Goal: Check status: Check status

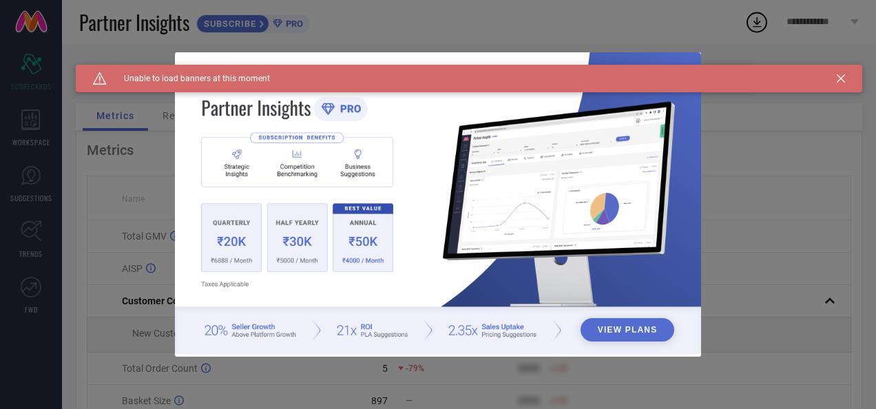
click at [846, 79] on div "Caution Created with Sketch. Unable to load banners at this moment" at bounding box center [469, 79] width 787 height 28
click at [843, 79] on icon at bounding box center [841, 78] width 8 height 8
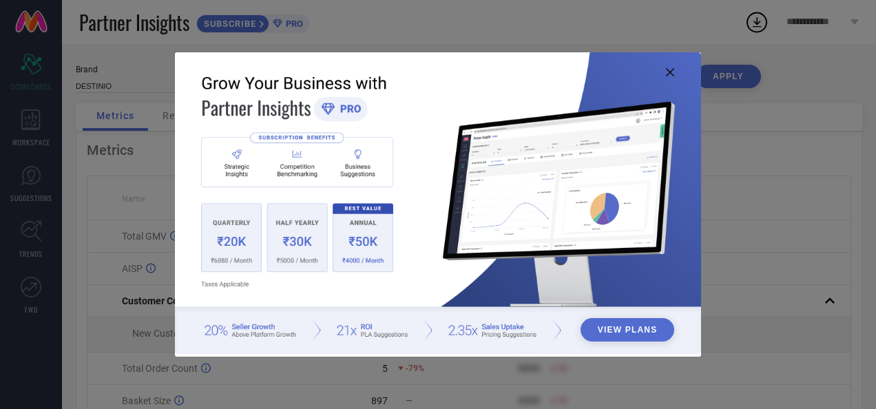
click at [674, 72] on icon at bounding box center [670, 72] width 8 height 8
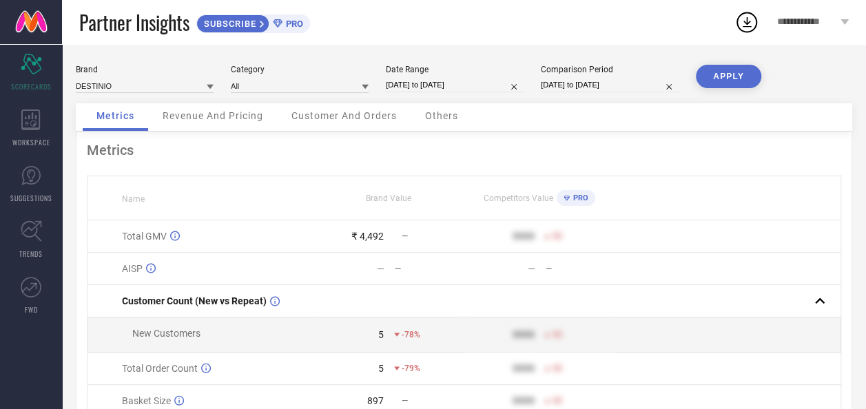
select select "8"
select select "2025"
select select "9"
select select "2025"
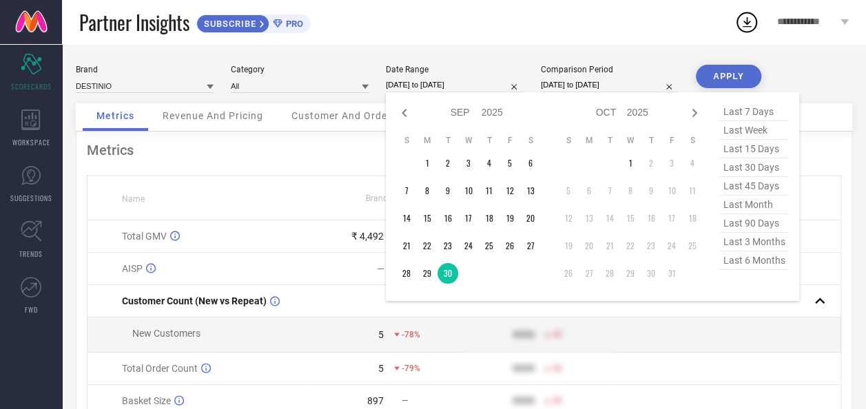
click at [441, 87] on input "[DATE] to [DATE]" at bounding box center [455, 85] width 138 height 14
click at [528, 249] on td "27" at bounding box center [530, 246] width 21 height 21
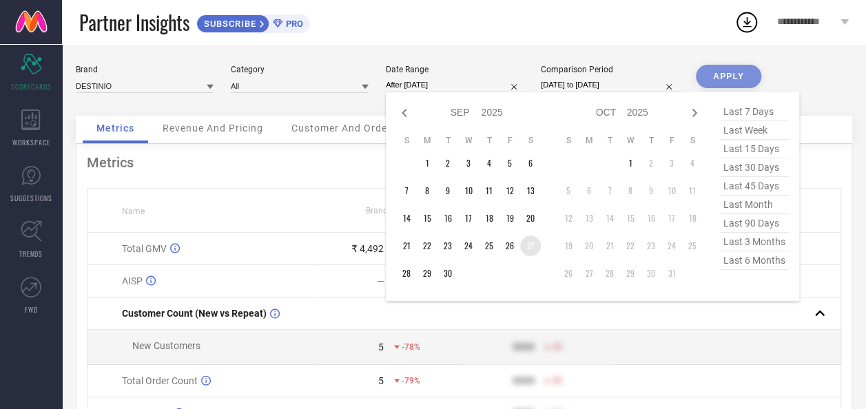
type input "27-09-2025 to 27-09-2025"
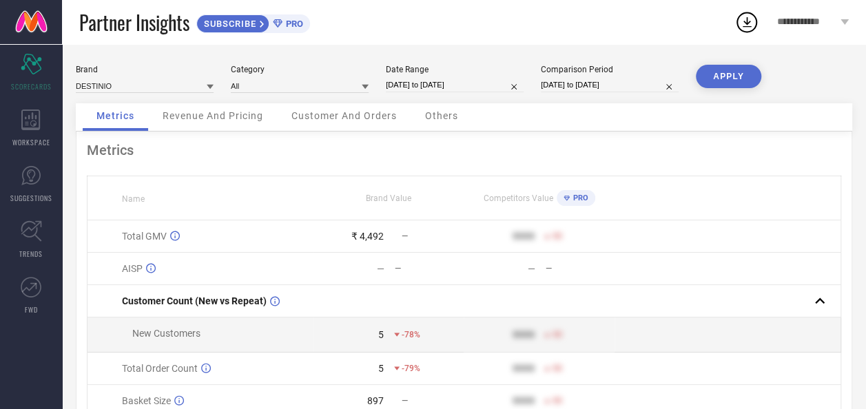
click at [722, 79] on button "APPLY" at bounding box center [728, 76] width 65 height 23
click at [449, 88] on input "27-09-2025 to 27-09-2025" at bounding box center [455, 85] width 138 height 14
select select "8"
select select "2025"
select select "9"
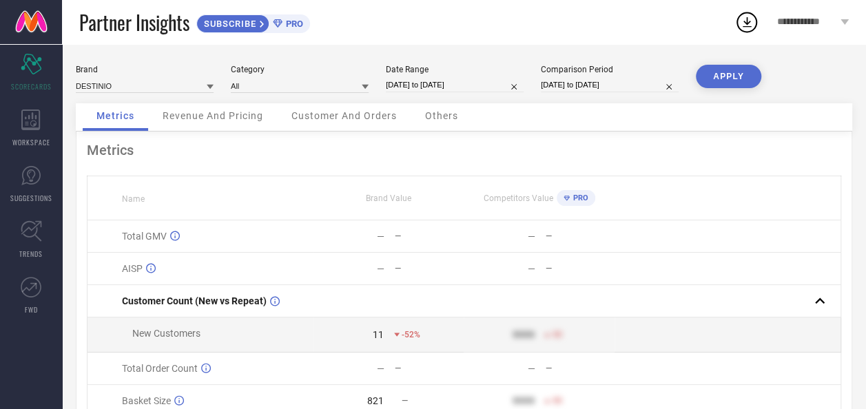
select select "2025"
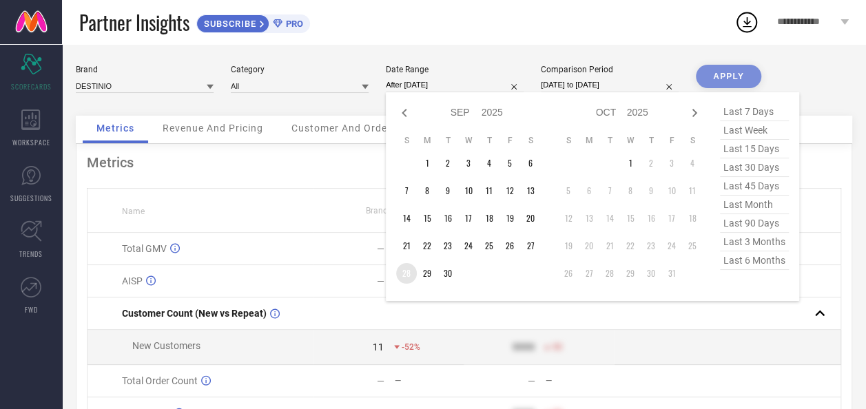
click at [409, 269] on td "28" at bounding box center [406, 273] width 21 height 21
type input "28-09-2025 to 28-09-2025"
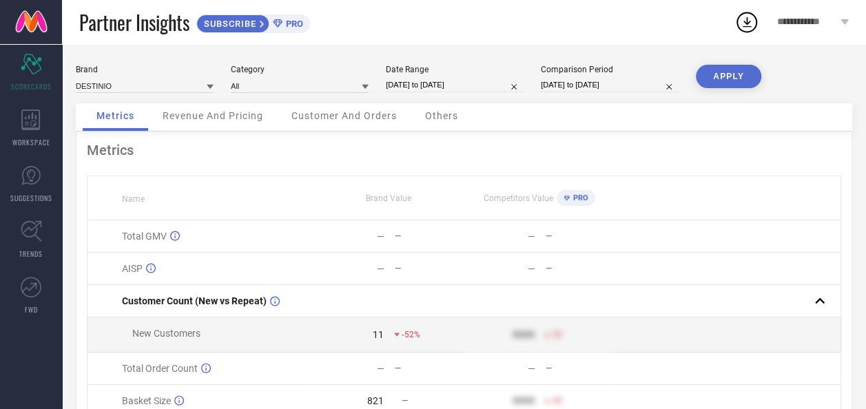
click at [750, 79] on button "APPLY" at bounding box center [728, 76] width 65 height 23
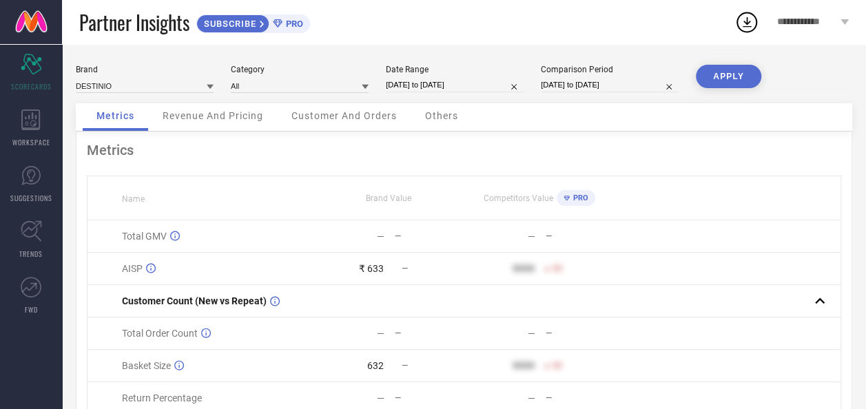
click at [447, 90] on input "28-09-2025 to 28-09-2025" at bounding box center [455, 85] width 138 height 14
select select "8"
select select "2025"
select select "9"
select select "2025"
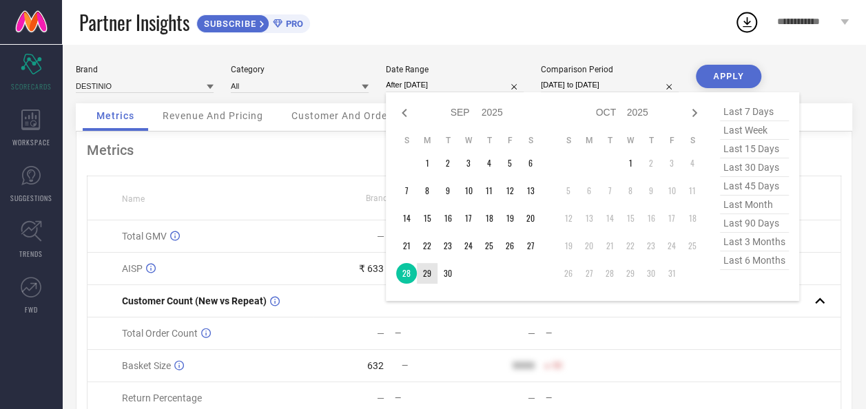
click at [429, 278] on td "29" at bounding box center [427, 273] width 21 height 21
type input "29-09-2025 to 29-09-2025"
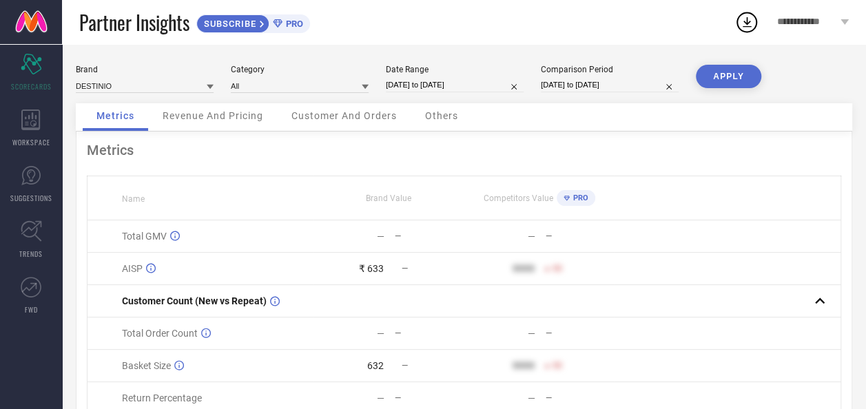
click at [719, 77] on button "APPLY" at bounding box center [728, 76] width 65 height 23
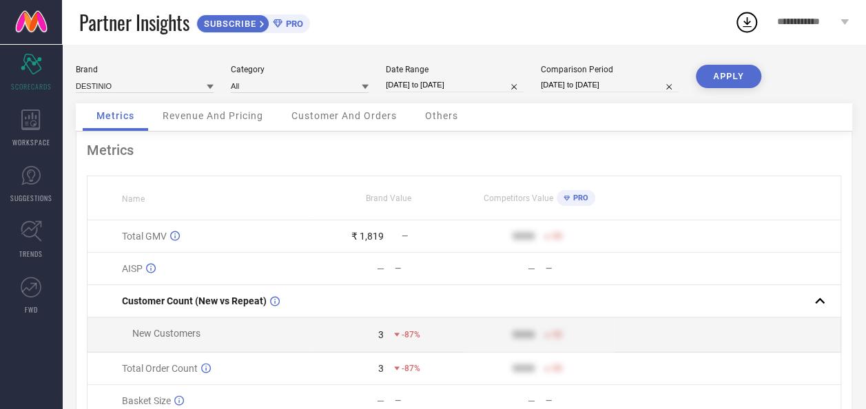
click at [242, 119] on span "Revenue And Pricing" at bounding box center [213, 115] width 101 height 11
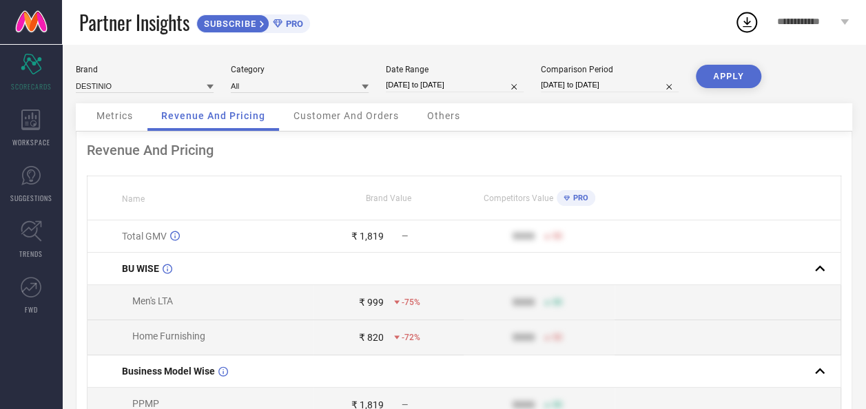
click at [147, 103] on div "Brand DESTINIO Category All Date Range 29-09-2025 to 29-09-2025 Comparison Peri…" at bounding box center [464, 84] width 777 height 39
click at [455, 91] on input "29-09-2025 to 29-09-2025" at bounding box center [455, 85] width 138 height 14
select select "8"
select select "2025"
select select "9"
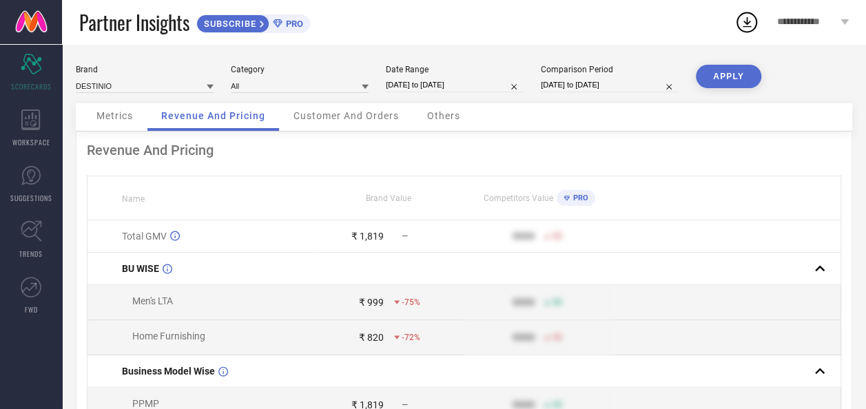
select select "2025"
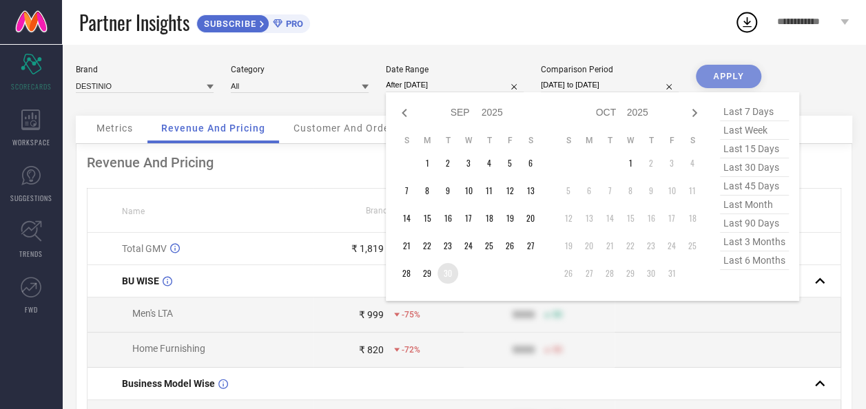
click at [451, 281] on td "30" at bounding box center [448, 273] width 21 height 21
type input "[DATE] to [DATE]"
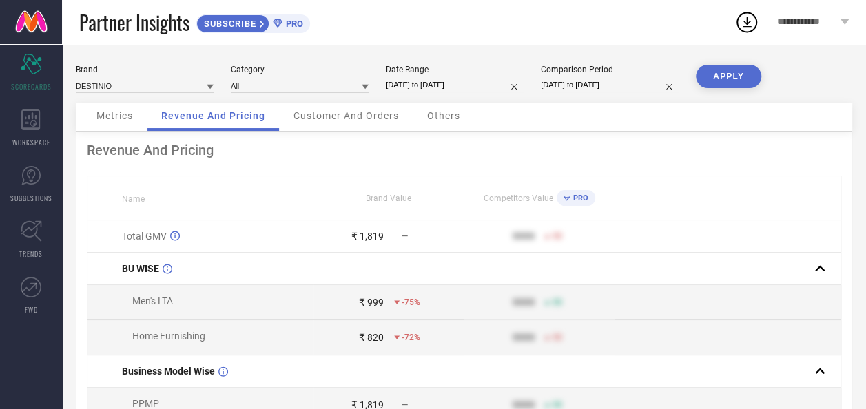
click at [732, 80] on button "APPLY" at bounding box center [728, 76] width 65 height 23
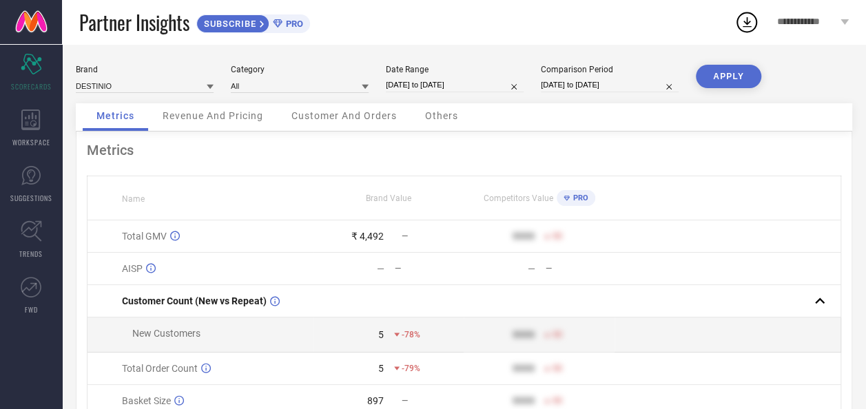
select select "8"
select select "2025"
select select "9"
select select "2025"
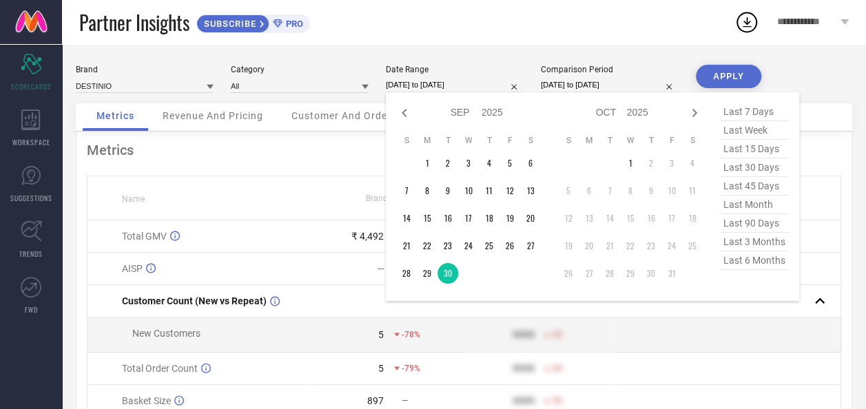
click at [421, 87] on input "[DATE] to [DATE]" at bounding box center [455, 85] width 138 height 14
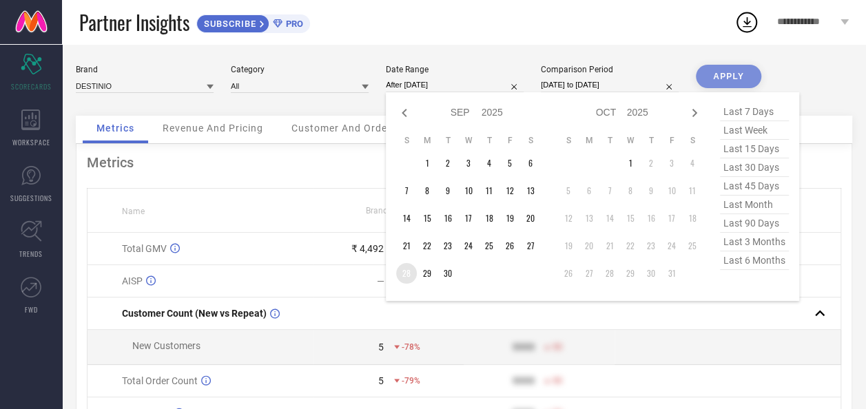
click at [402, 269] on td "28" at bounding box center [406, 273] width 21 height 21
type input "28-09-2025 to 28-09-2025"
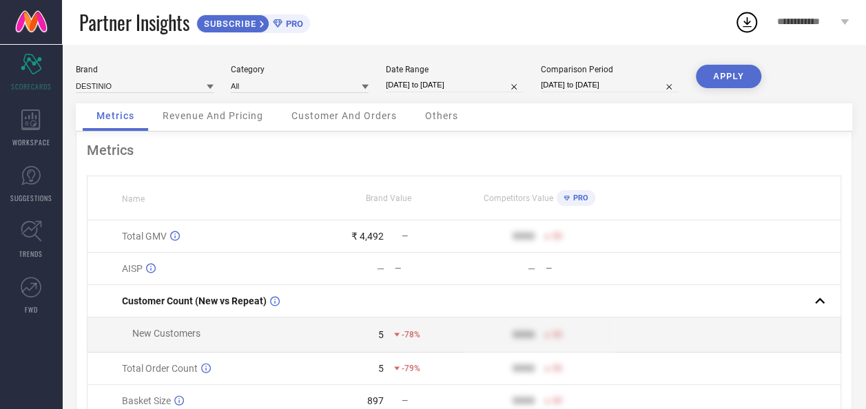
click at [740, 84] on button "APPLY" at bounding box center [728, 76] width 65 height 23
